Goal: Task Accomplishment & Management: Manage account settings

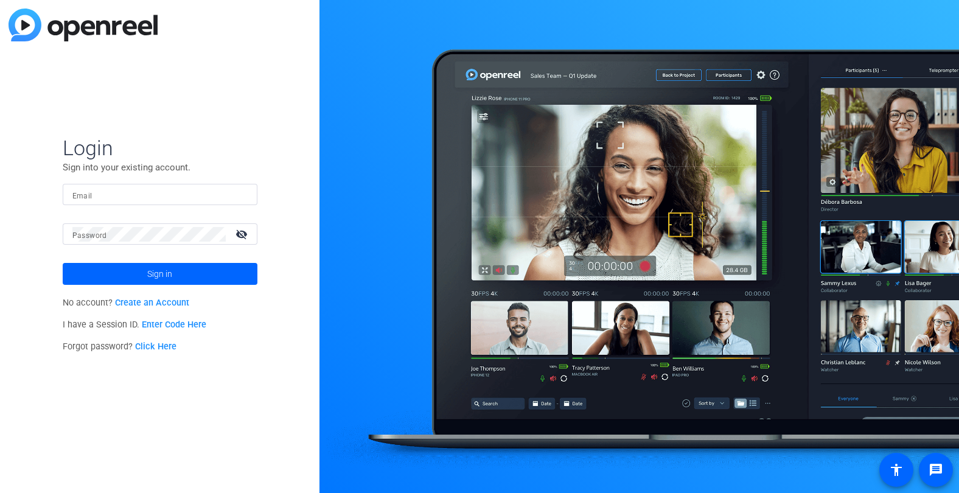
click at [217, 196] on input "Email" at bounding box center [159, 194] width 175 height 15
type input "[EMAIL_ADDRESS][PERSON_NAME][DOMAIN_NAME]"
click at [63, 263] on button "Sign in" at bounding box center [160, 274] width 195 height 22
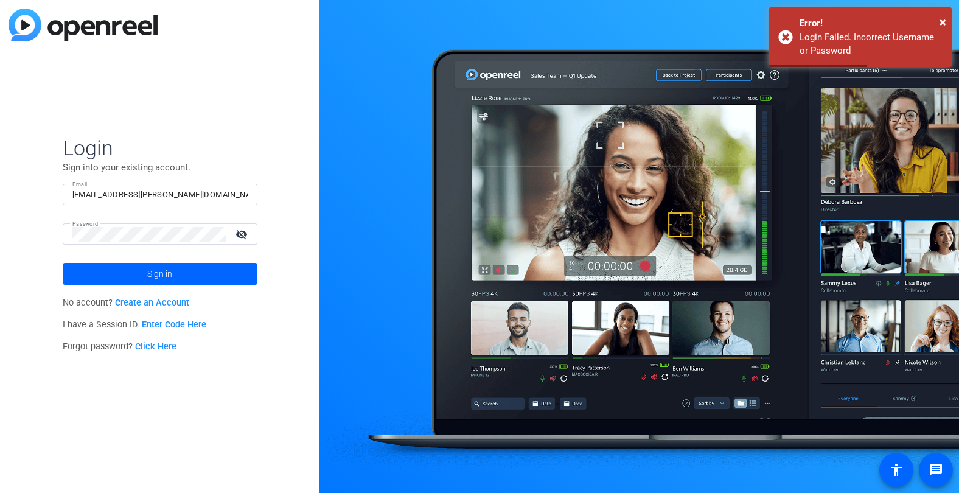
click at [162, 350] on link "Click Here" at bounding box center [155, 346] width 41 height 10
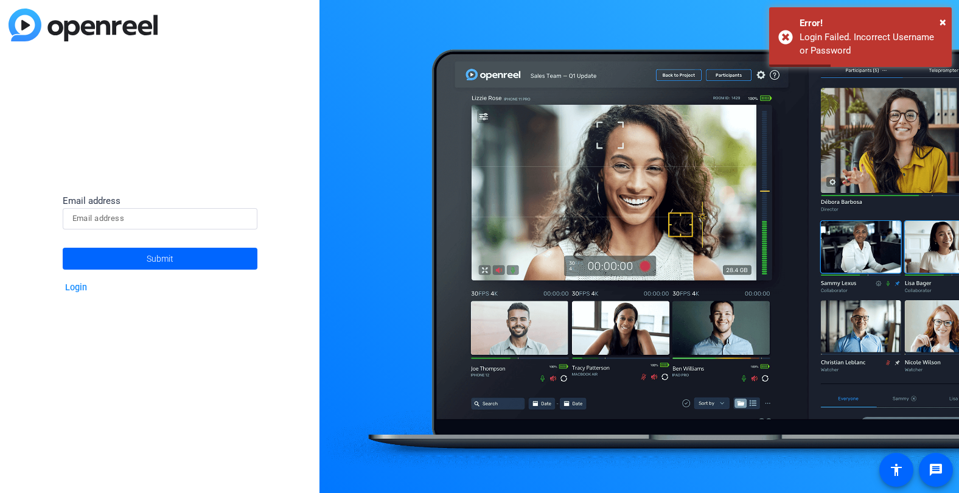
click at [154, 226] on div at bounding box center [159, 218] width 175 height 21
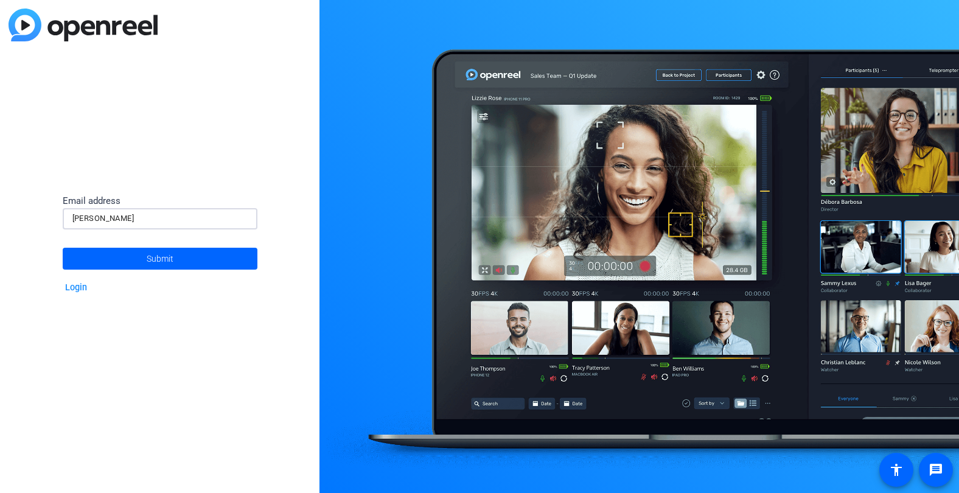
type input "[EMAIL_ADDRESS][PERSON_NAME][DOMAIN_NAME]"
click at [149, 254] on span "Submit" at bounding box center [160, 258] width 27 height 30
